Goal: Information Seeking & Learning: Compare options

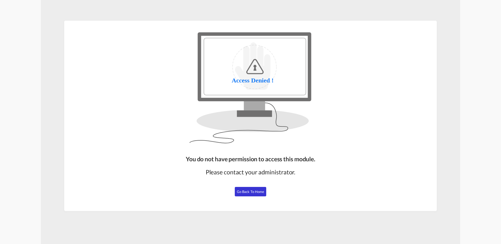
click at [256, 191] on span "Go Back to Home" at bounding box center [251, 192] width 28 height 4
